Goal: Task Accomplishment & Management: Manage account settings

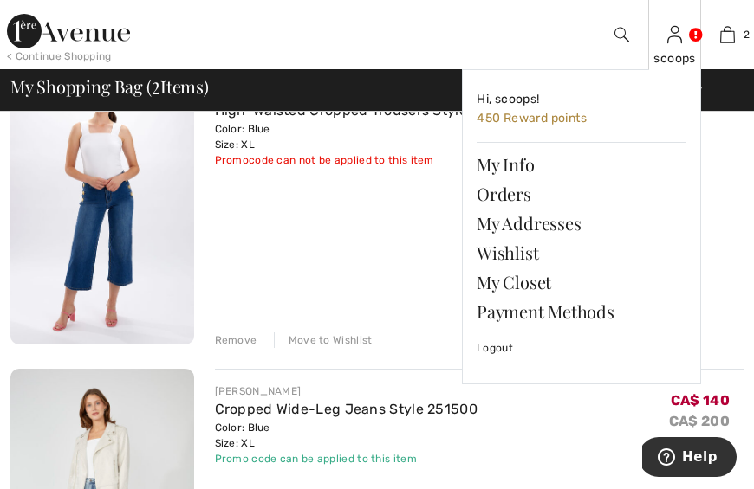
scroll to position [211, 0]
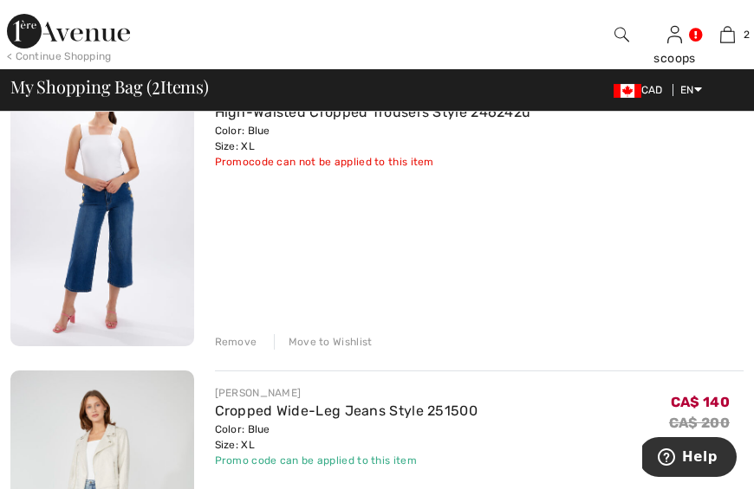
click at [240, 339] on div "Remove" at bounding box center [236, 342] width 42 height 16
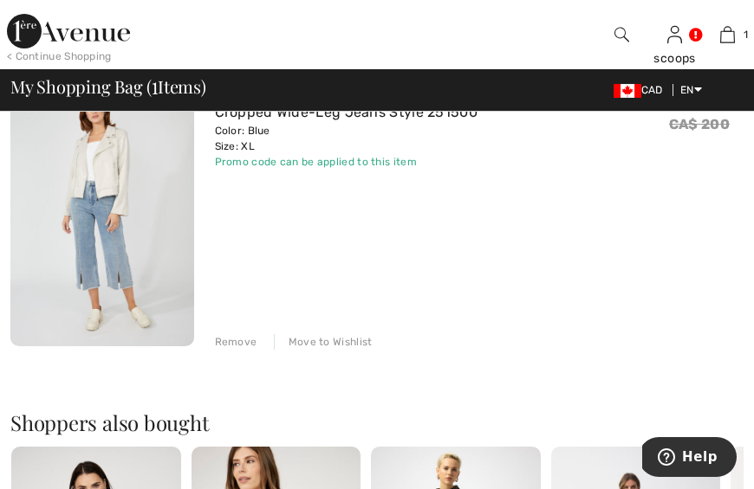
click at [203, 185] on div "FRANK LYMAN Cropped Wide-Leg Jeans Style 251500 Color: Blue Size: XL Final Sale…" at bounding box center [469, 211] width 550 height 278
click at [239, 345] on div "Remove" at bounding box center [236, 342] width 42 height 16
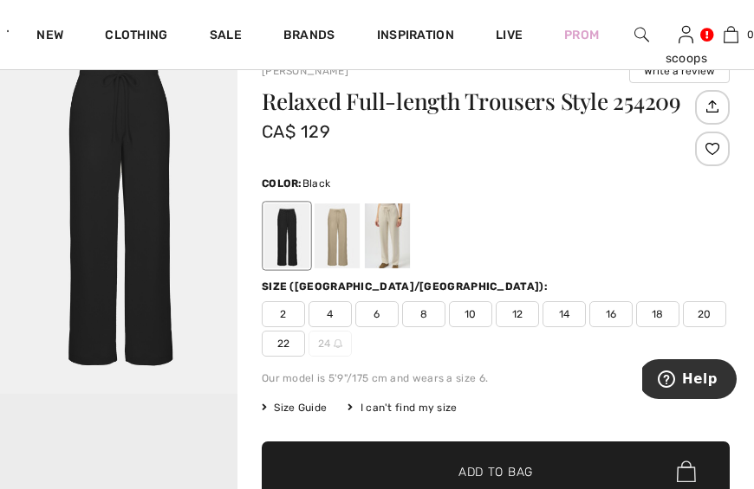
scroll to position [131, 0]
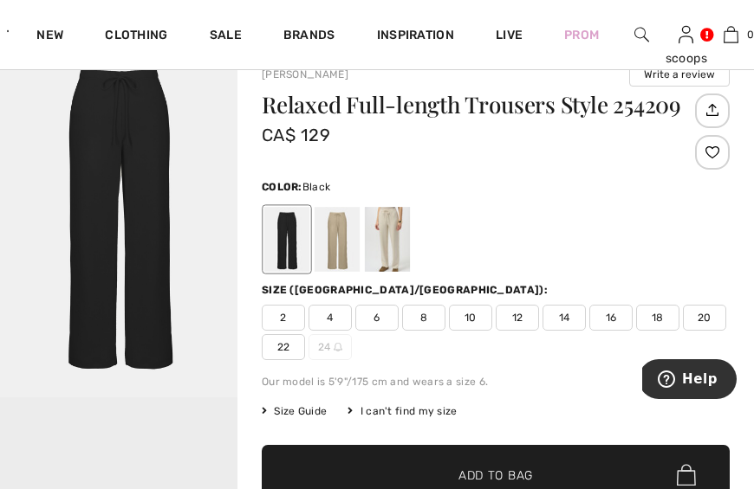
click at [605, 316] on span "16" at bounding box center [610, 318] width 43 height 26
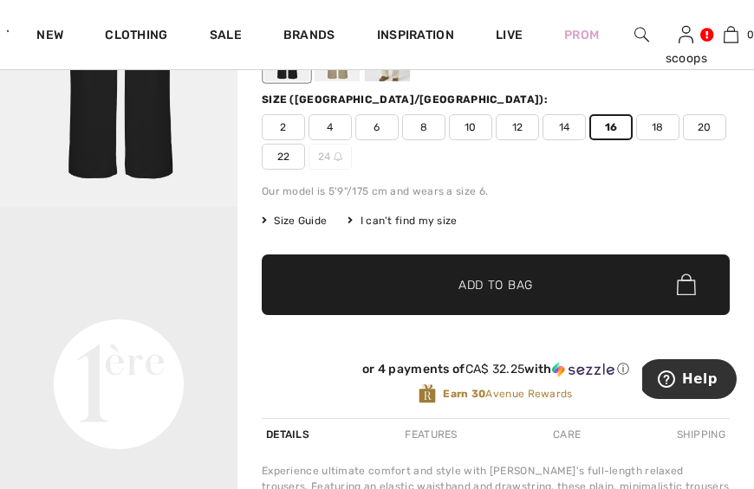
scroll to position [346, 0]
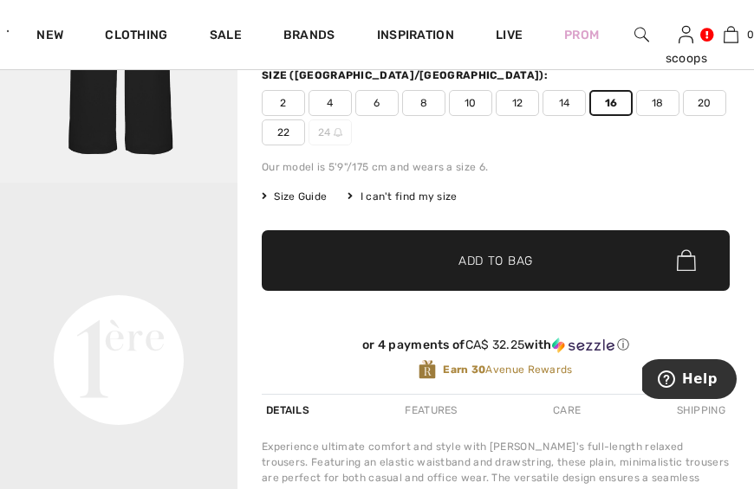
click at [312, 193] on span "Size Guide" at bounding box center [294, 197] width 65 height 16
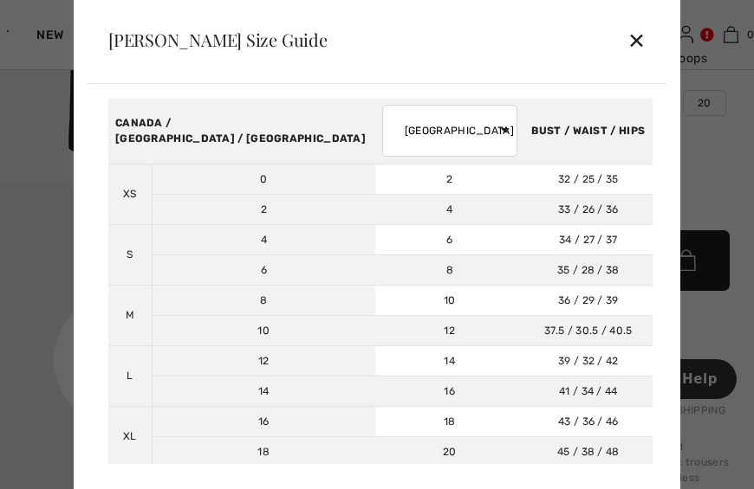
scroll to position [68, 0]
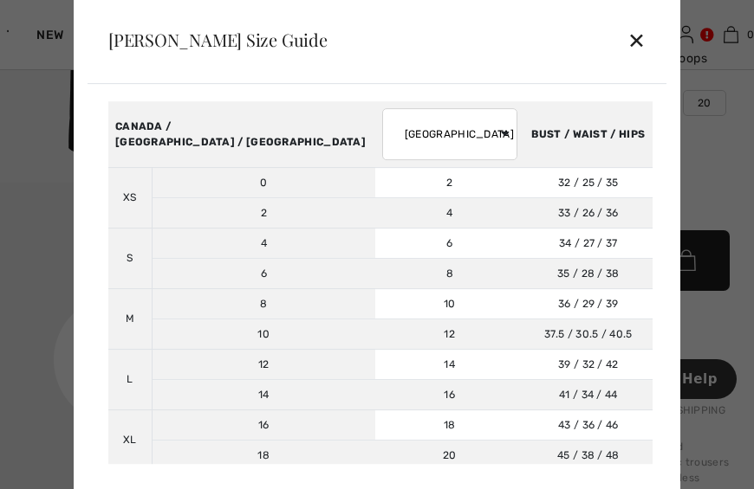
click at [640, 34] on div "✕" at bounding box center [636, 40] width 18 height 36
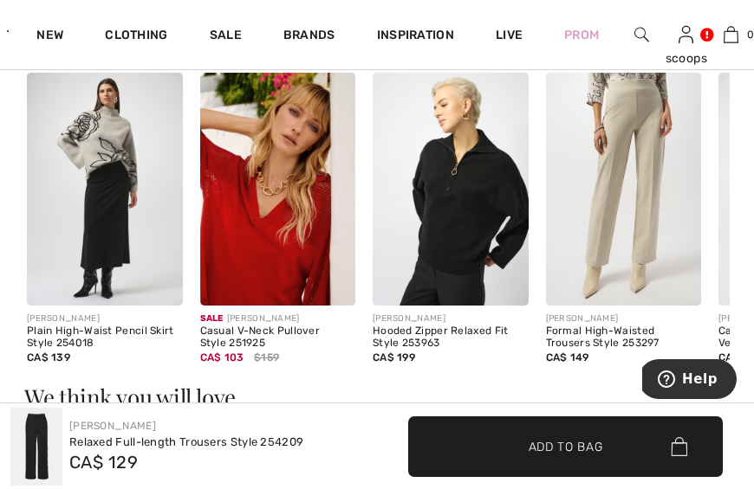
scroll to position [0, 3]
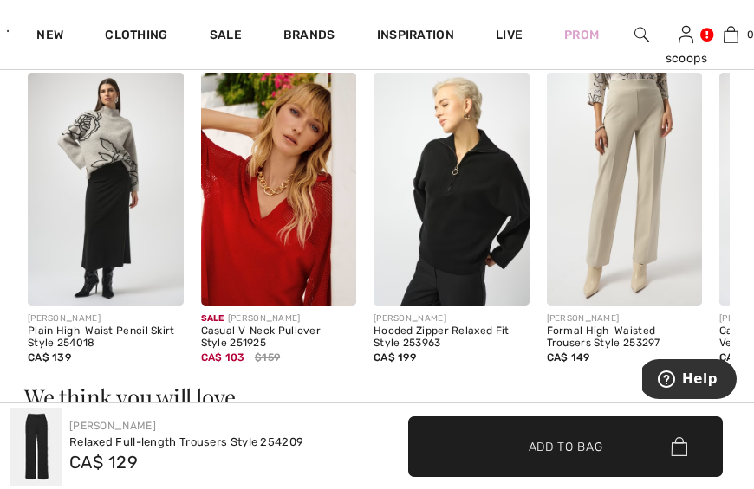
click at [632, 123] on img at bounding box center [625, 189] width 156 height 233
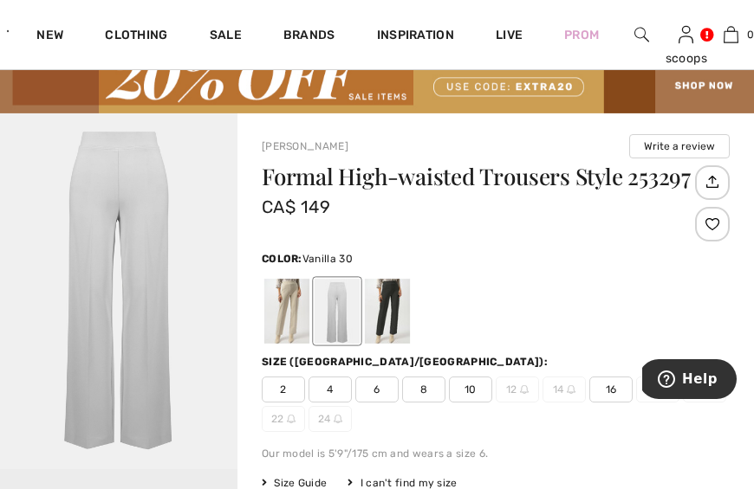
scroll to position [42, 0]
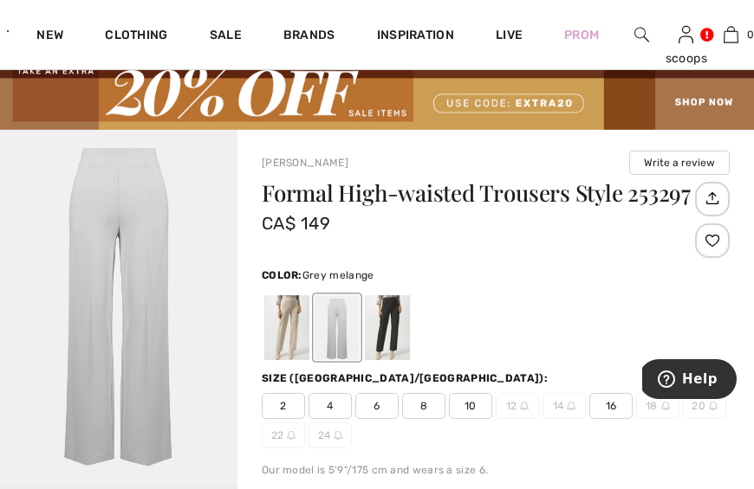
click at [379, 317] on div at bounding box center [387, 327] width 45 height 65
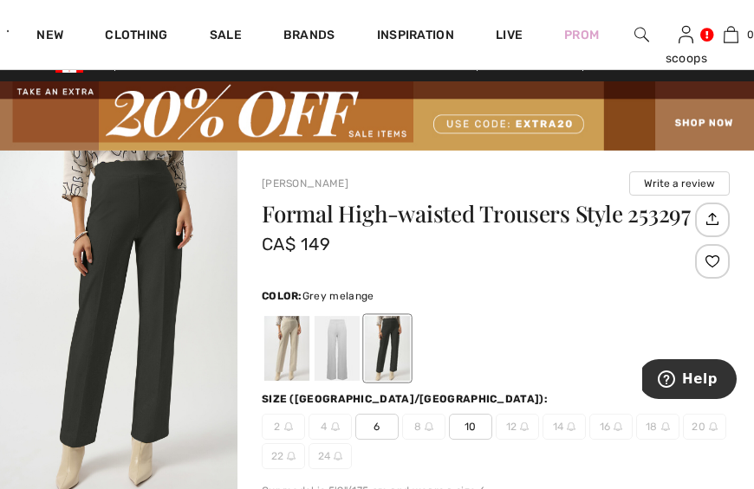
scroll to position [18, 0]
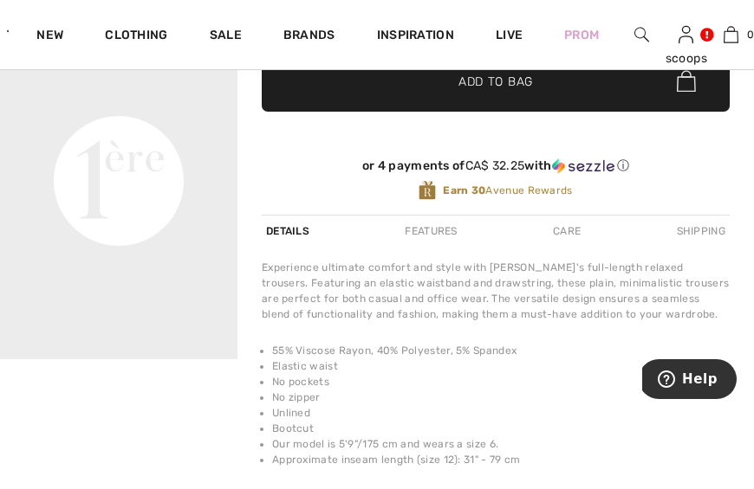
scroll to position [532, 0]
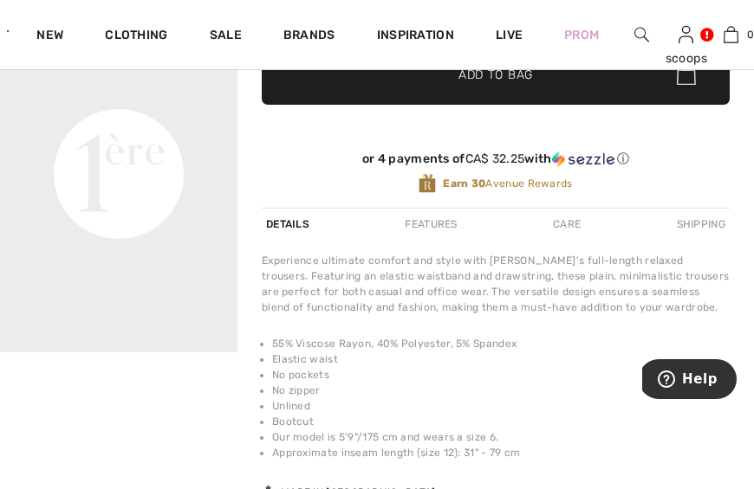
click at [125, 115] on video "Your browser does not support the video tag." at bounding box center [118, 56] width 237 height 119
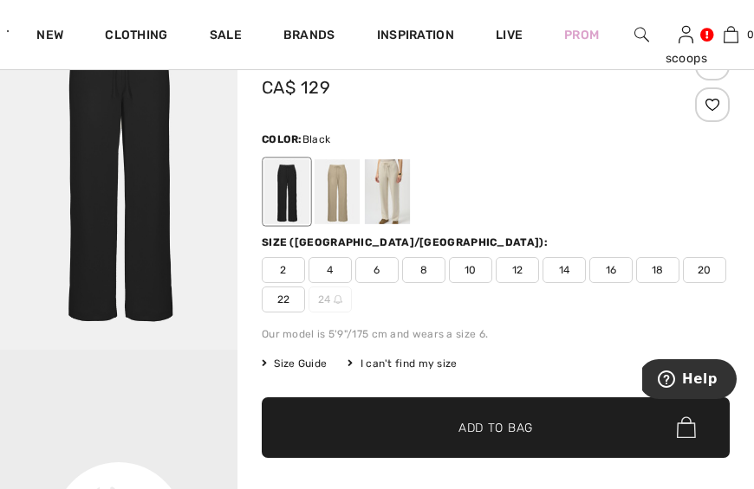
scroll to position [171, 0]
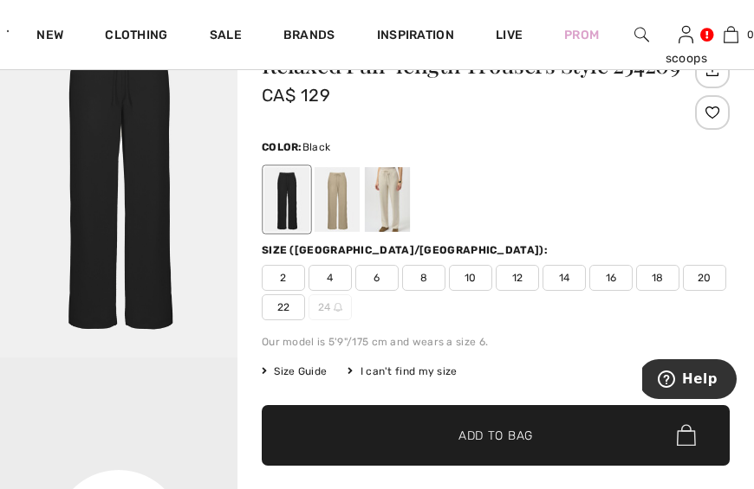
click at [291, 212] on div at bounding box center [286, 199] width 45 height 65
click at [660, 275] on span "18" at bounding box center [657, 278] width 43 height 26
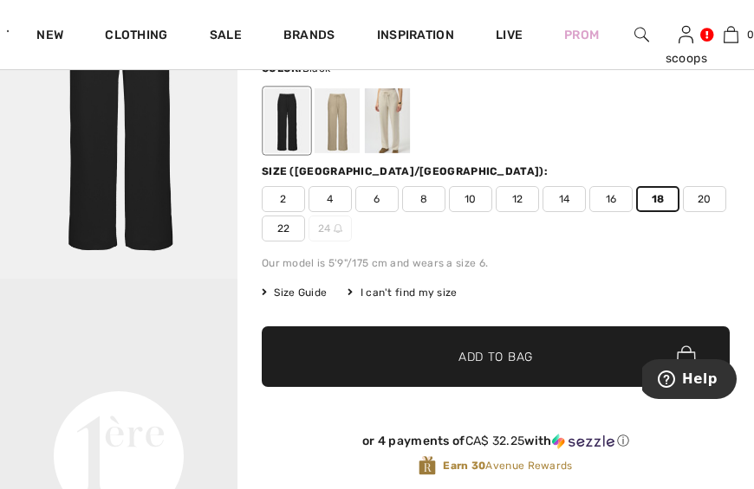
scroll to position [251, 0]
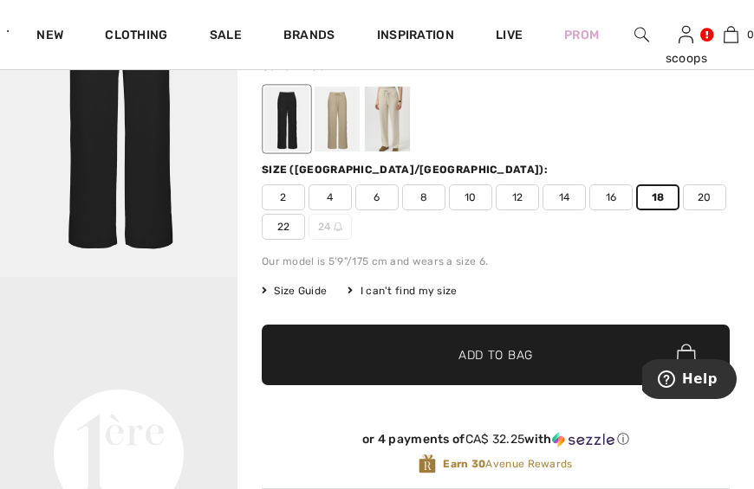
click at [513, 358] on span "Add to Bag" at bounding box center [495, 355] width 74 height 18
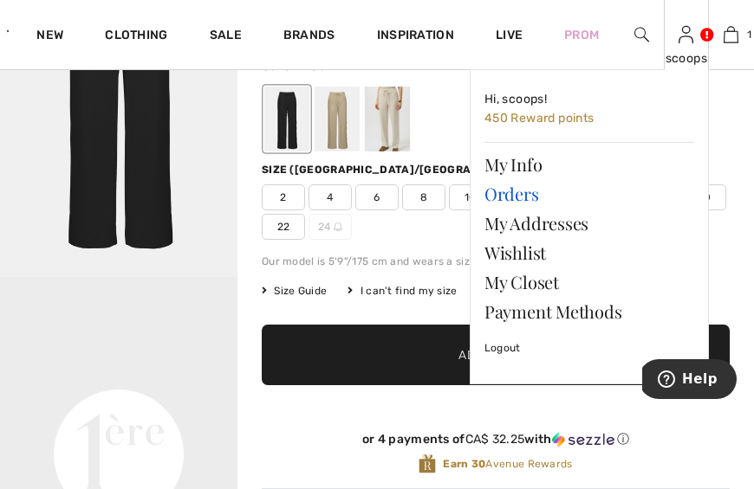
click at [509, 189] on link "Orders" at bounding box center [589, 193] width 210 height 29
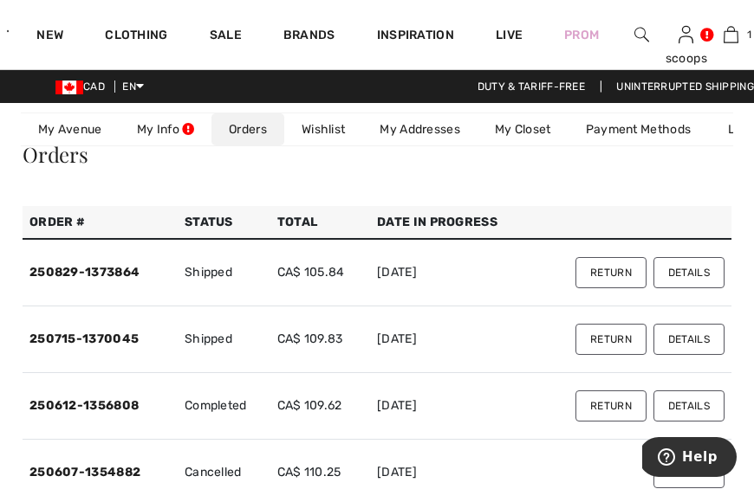
click at [618, 275] on button "Return" at bounding box center [610, 272] width 71 height 31
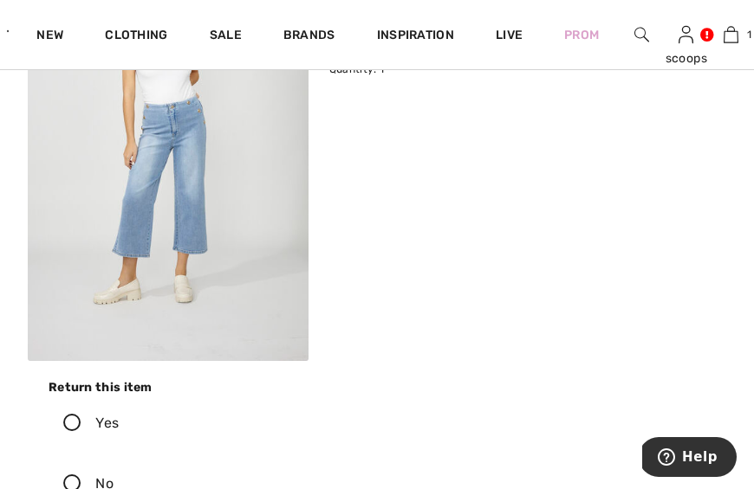
scroll to position [358, 0]
click at [73, 418] on icon at bounding box center [72, 423] width 46 height 18
click at [119, 418] on input "Yes" at bounding box center [124, 423] width 11 height 52
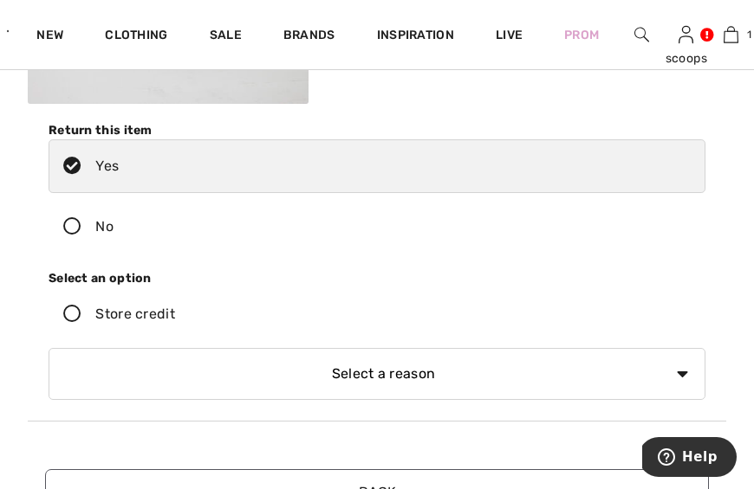
scroll to position [618, 0]
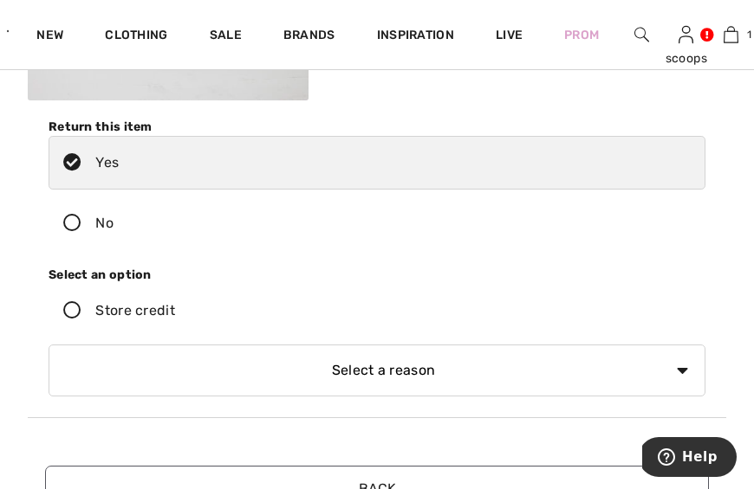
click at [71, 309] on icon at bounding box center [72, 311] width 46 height 18
click at [175, 309] on input "Store credit" at bounding box center [180, 311] width 11 height 52
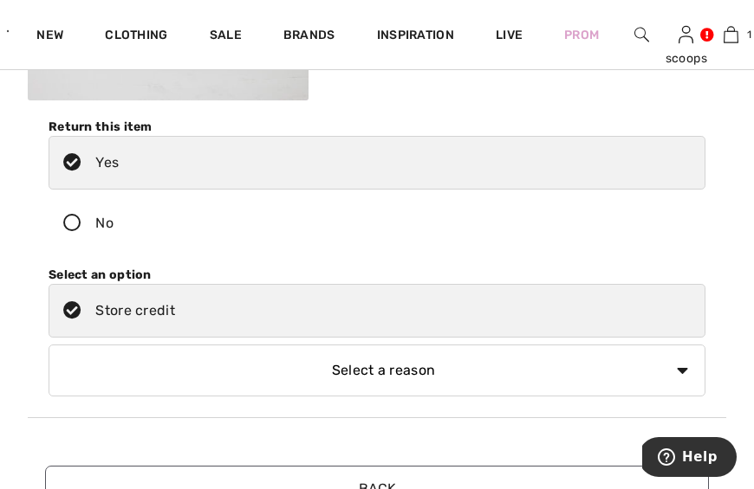
select select "other"
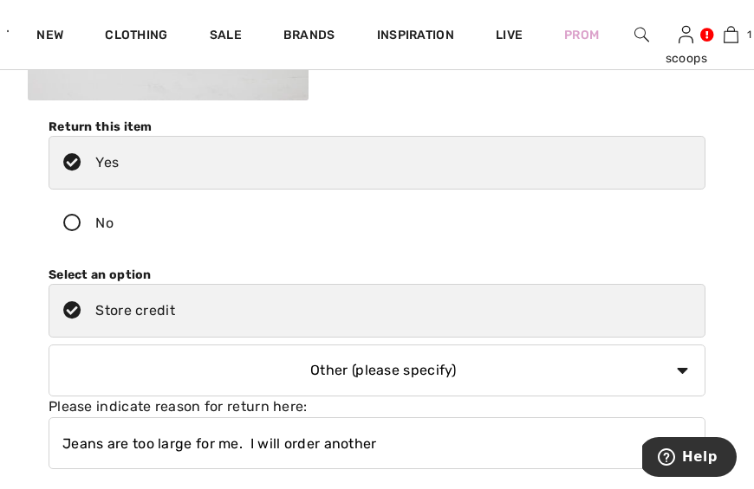
drag, startPoint x: 250, startPoint y: 443, endPoint x: 377, endPoint y: 443, distance: 126.5
click at [377, 443] on input "Jeans are too large for me. I will order another" at bounding box center [377, 443] width 656 height 52
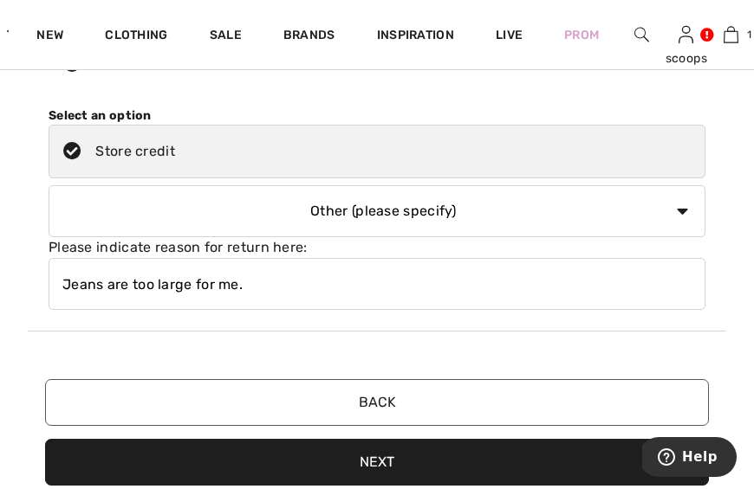
scroll to position [778, 0]
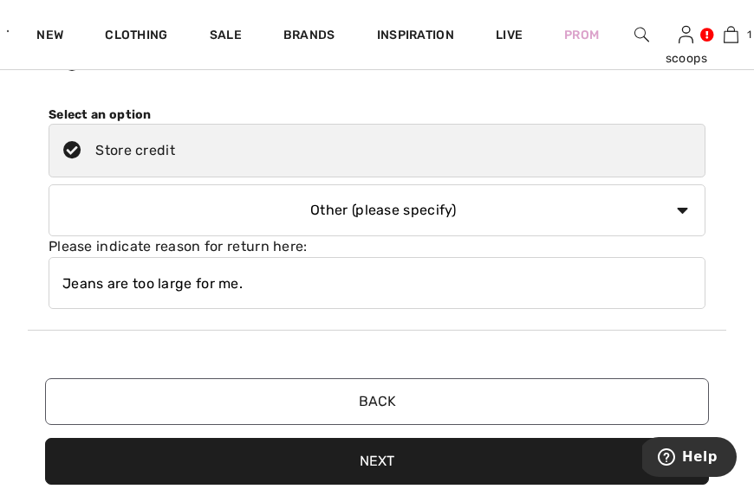
type input "Jeans are too large for me."
click at [378, 462] on button "Next" at bounding box center [376, 461] width 663 height 47
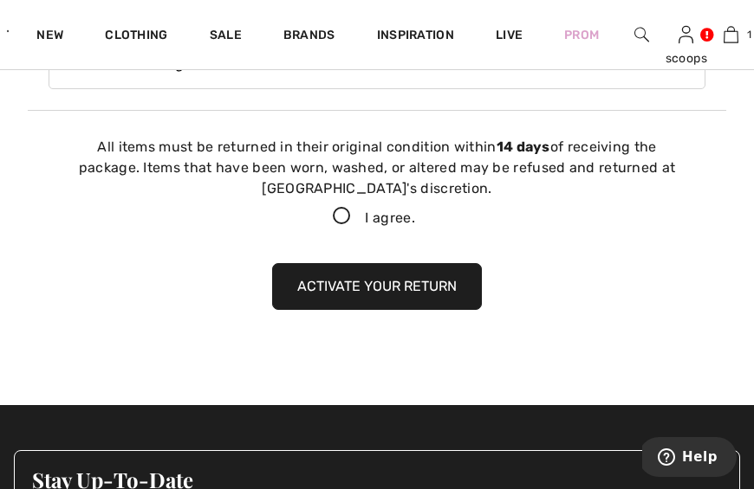
scroll to position [1031, 0]
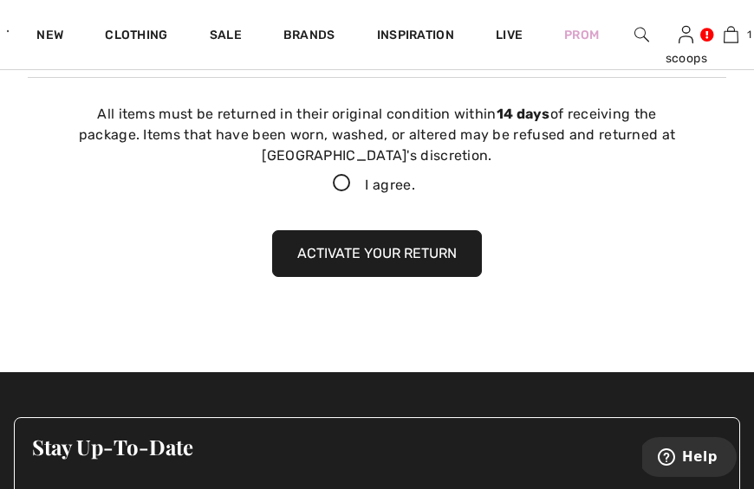
click at [335, 179] on icon at bounding box center [342, 184] width 46 height 18
click at [415, 179] on input "I agree." at bounding box center [420, 183] width 11 height 11
checkbox input "true"
click at [346, 252] on button "Activate your return" at bounding box center [377, 253] width 210 height 47
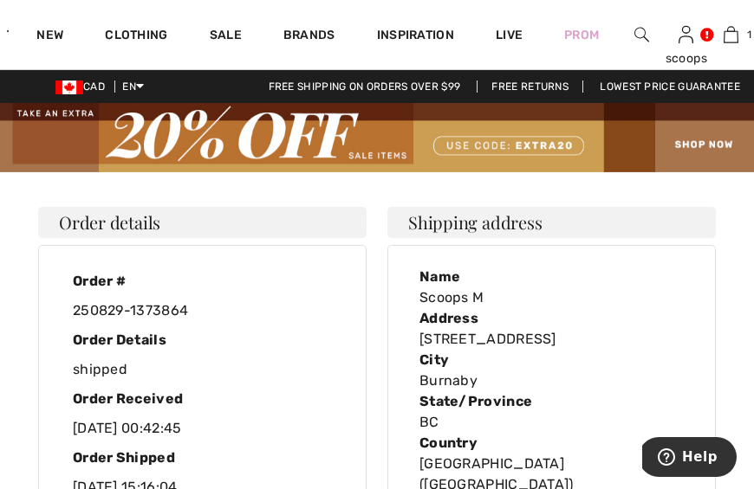
scroll to position [0, 0]
click at [734, 33] on img at bounding box center [730, 34] width 15 height 21
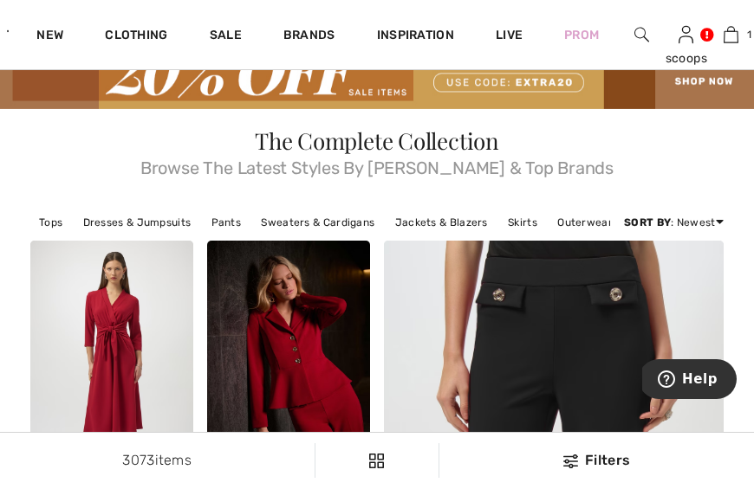
scroll to position [47, 0]
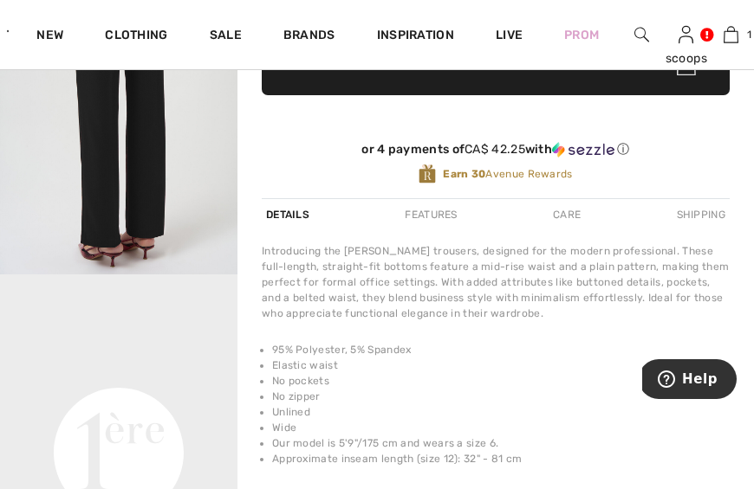
scroll to position [611, 0]
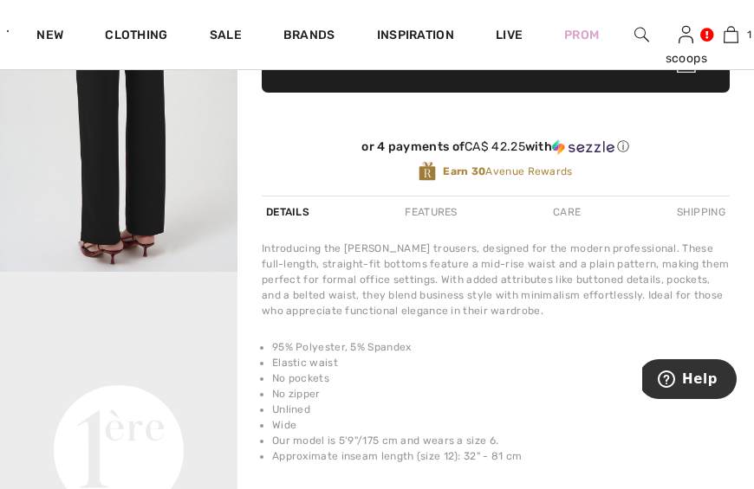
click at [432, 213] on div "Features" at bounding box center [430, 212] width 61 height 31
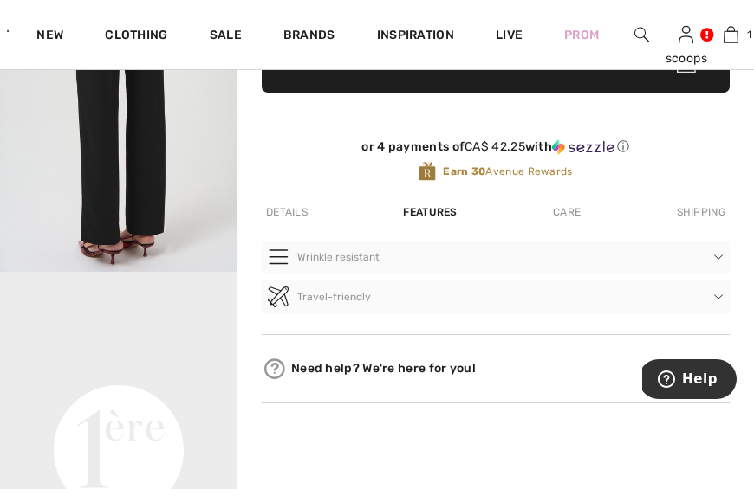
click at [569, 211] on div "Care" at bounding box center [566, 212] width 36 height 31
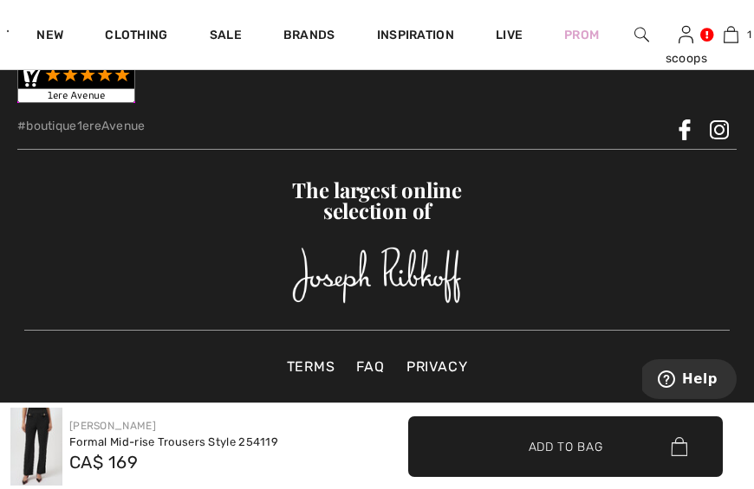
scroll to position [3712, 0]
